Goal: Check status

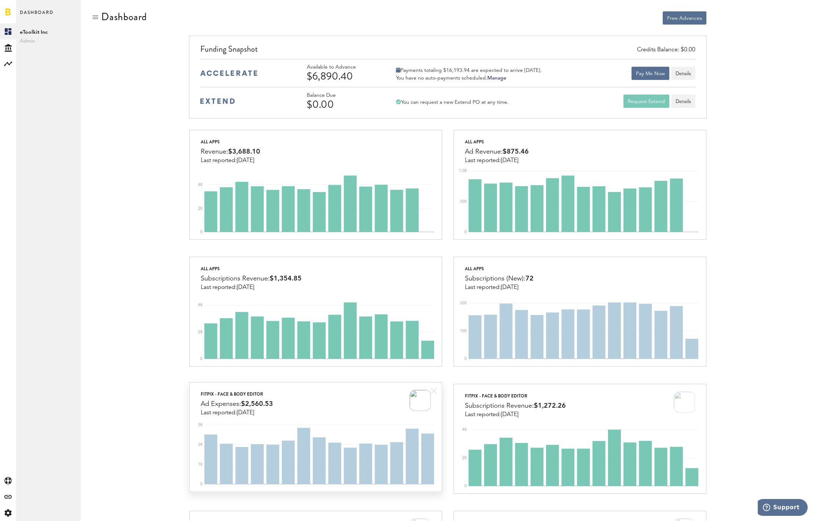
click at [306, 402] on div "FitPix - Face & Body Editor Ad Expenses: $2,560.53 Last reported: [DATE]" at bounding box center [316, 400] width 252 height 34
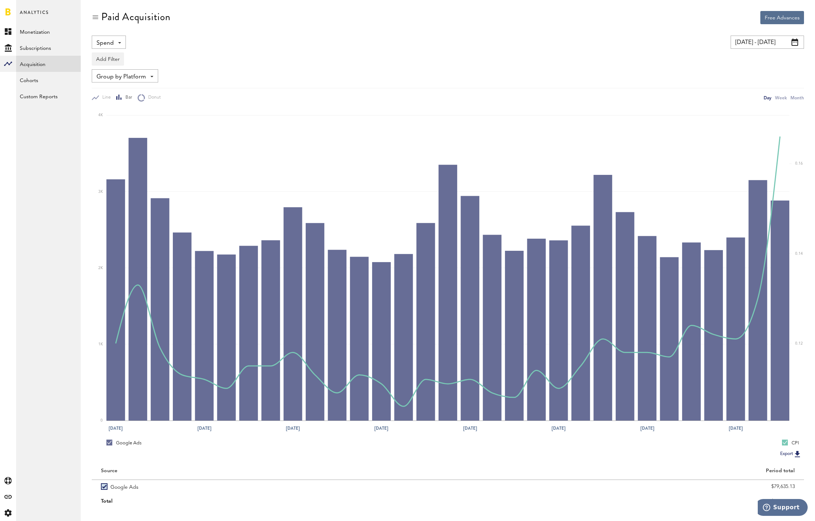
click at [760, 39] on input "[DATE] - [DATE]" at bounding box center [767, 42] width 73 height 13
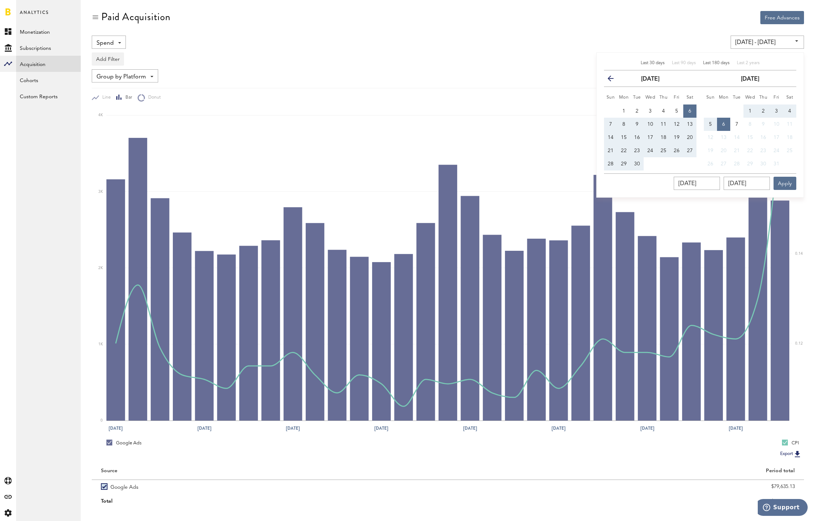
click at [712, 62] on span "Last 180 days" at bounding box center [716, 63] width 26 height 4
type input "[DATE] - [DATE]"
type input "[DATE]"
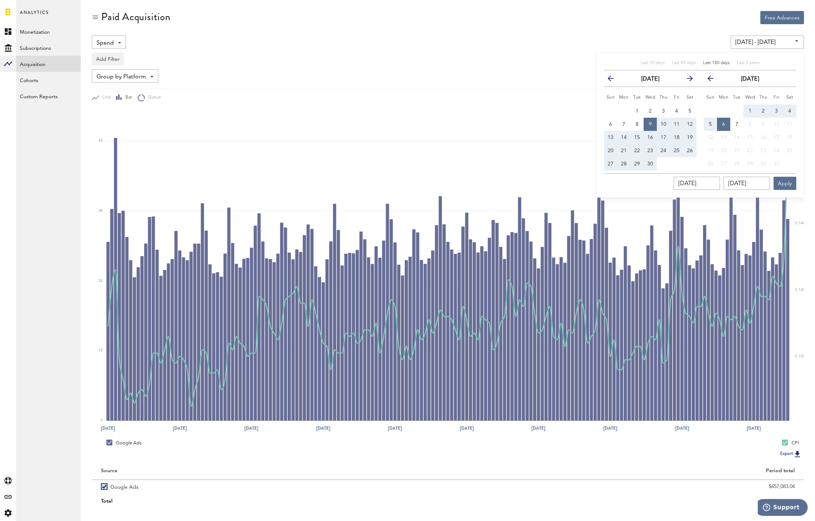
click at [446, 57] on div "Add Filter Platforms Apps Ad Accounts" at bounding box center [448, 57] width 712 height 17
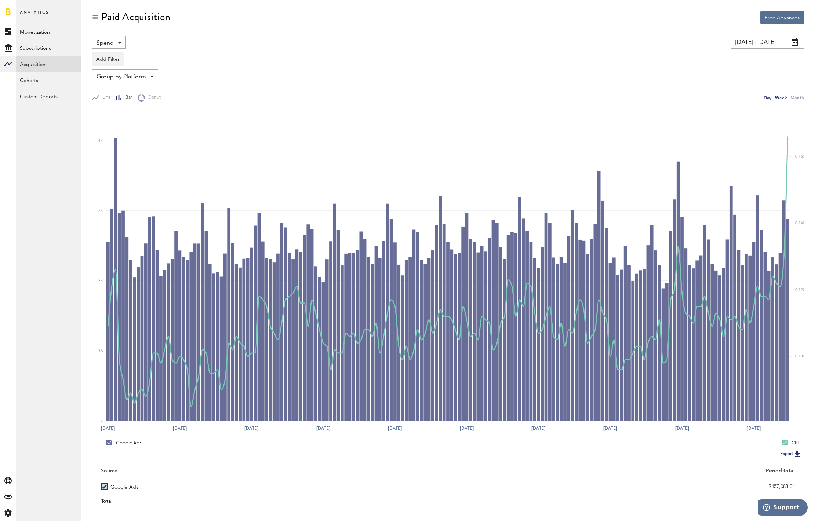
click at [782, 98] on div "Week" at bounding box center [781, 98] width 12 height 8
